Goal: Find specific page/section: Find specific page/section

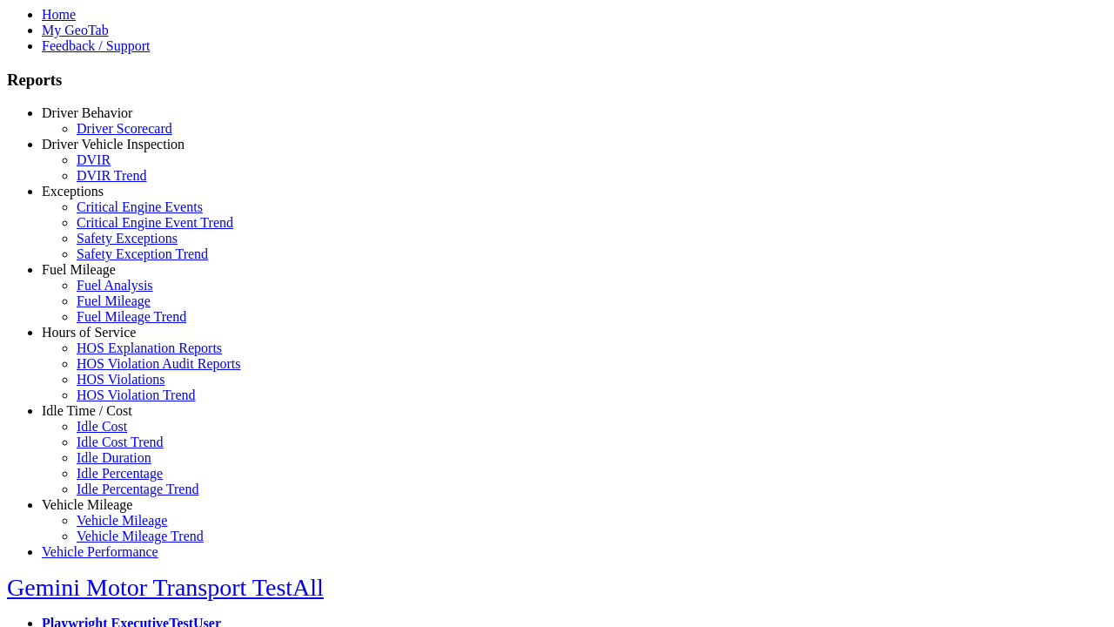
click at [100, 340] on link "Hours of Service" at bounding box center [89, 332] width 94 height 15
click at [113, 355] on link "HOS Explanation Reports" at bounding box center [149, 347] width 145 height 15
